Goal: Information Seeking & Learning: Learn about a topic

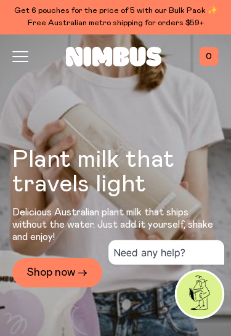
click at [23, 57] on icon "button" at bounding box center [20, 57] width 15 height 0
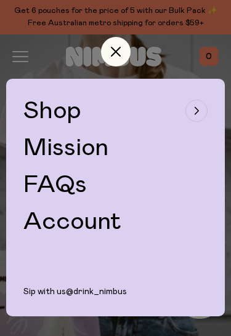
click at [70, 186] on link "FAQs" at bounding box center [54, 184] width 63 height 25
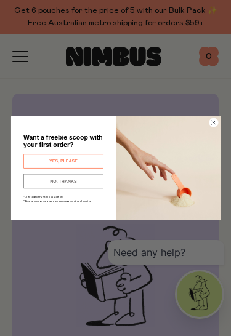
click at [76, 160] on button "YES, PLEASE" at bounding box center [63, 161] width 80 height 15
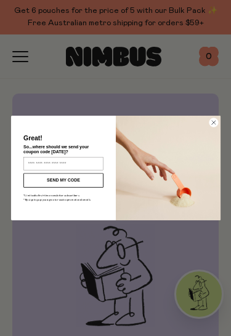
click at [77, 166] on input "Enter your email address" at bounding box center [63, 164] width 80 height 14
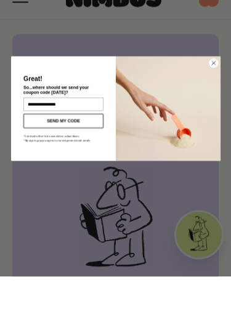
type input "**********"
click at [79, 173] on button "SEND MY CODE" at bounding box center [63, 180] width 80 height 15
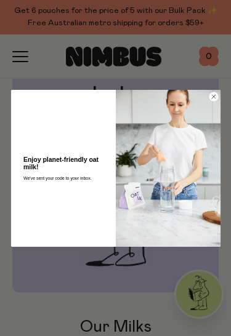
click at [213, 95] on circle "Close dialog" at bounding box center [212, 96] width 9 height 9
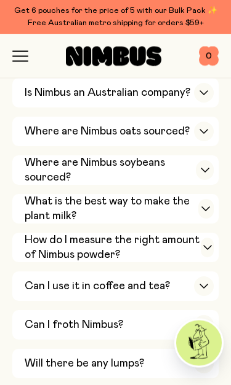
scroll to position [338, 0]
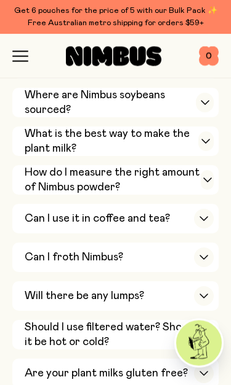
click at [205, 217] on icon "button" at bounding box center [204, 219] width 10 height 5
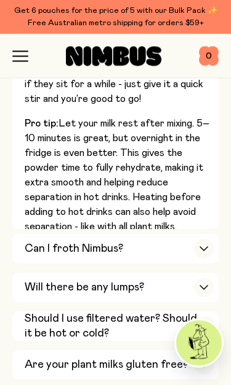
scroll to position [783, 0]
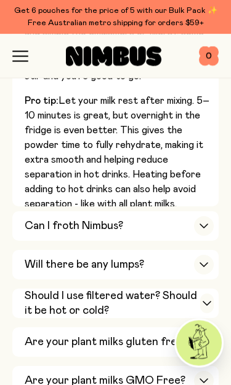
click at [202, 217] on div "button" at bounding box center [204, 227] width 20 height 20
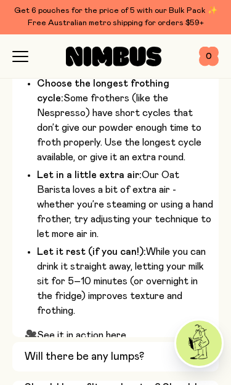
scroll to position [919, 0]
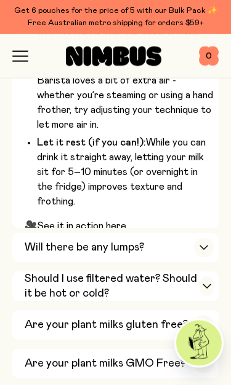
click at [196, 239] on div "button" at bounding box center [204, 249] width 20 height 20
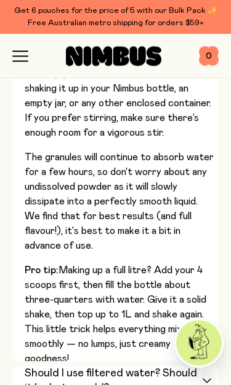
scroll to position [650, 0]
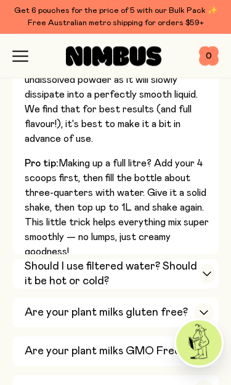
click at [194, 260] on h3 "Should I use filtered water? Should it be hot or cold?" at bounding box center [112, 275] width 175 height 30
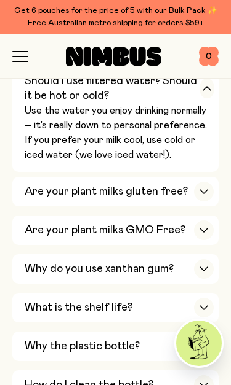
scroll to position [655, 0]
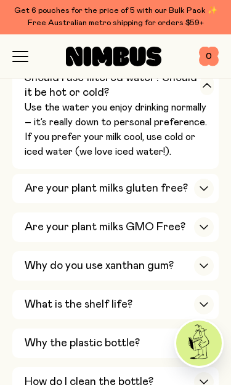
click at [199, 264] on icon "button" at bounding box center [204, 266] width 10 height 5
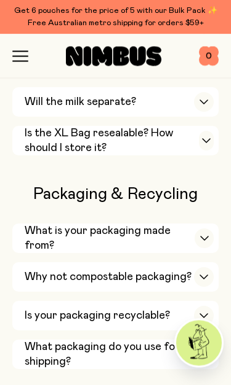
scroll to position [1166, 0]
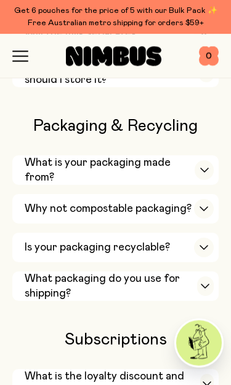
click at [207, 246] on icon "button" at bounding box center [204, 248] width 10 height 5
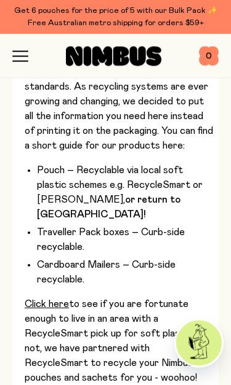
scroll to position [1471, 0]
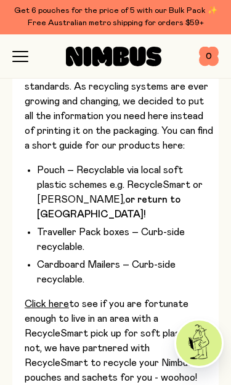
click at [65, 299] on link "Click here" at bounding box center [47, 304] width 44 height 10
